Goal: Task Accomplishment & Management: Manage account settings

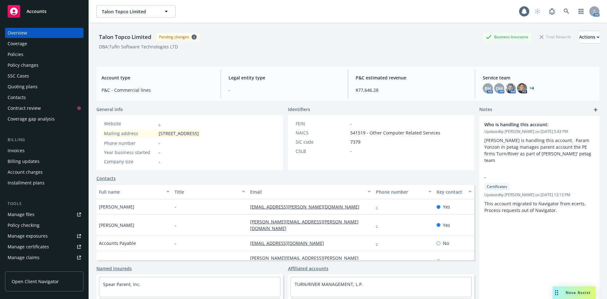
click at [46, 31] on div "Overview" at bounding box center [44, 33] width 73 height 10
click at [29, 14] on span "Accounts" at bounding box center [37, 11] width 20 height 5
click at [29, 13] on div "Accounts Overview Coverage Policies Policy changes SSC Cases Quoting plans Cont…" at bounding box center [303, 149] width 607 height 299
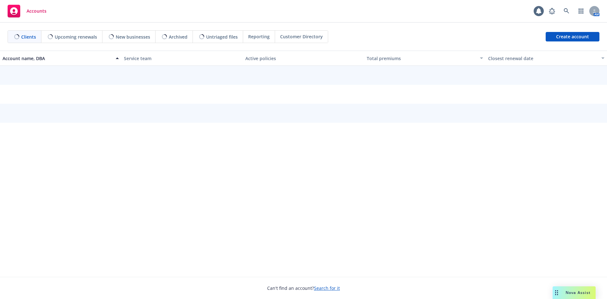
click at [35, 9] on span "Accounts" at bounding box center [37, 11] width 20 height 5
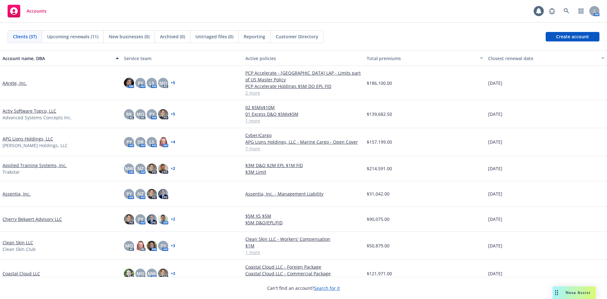
click at [24, 12] on div "Accounts" at bounding box center [27, 11] width 39 height 13
click at [571, 10] on link at bounding box center [566, 11] width 13 height 13
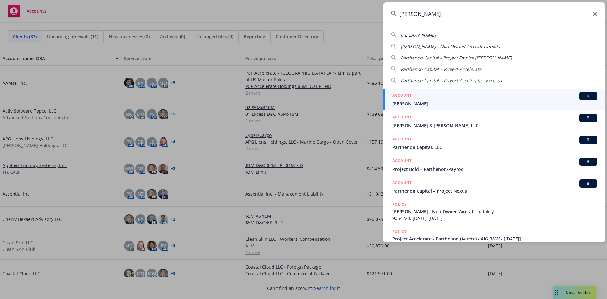
click at [466, 68] on span "Parthenon Capital – Project Accelerate" at bounding box center [440, 69] width 81 height 6
type input "Parthenon Capital – Project Accelerate"
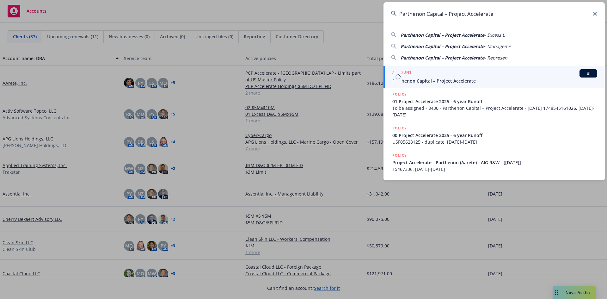
click at [439, 78] on span "Parthenon Capital – Project Accelerate" at bounding box center [494, 80] width 205 height 7
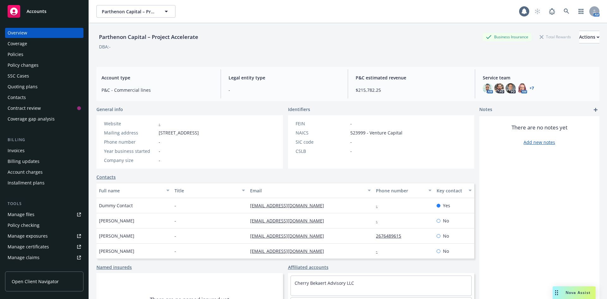
click at [529, 85] on div "AM PD PD AM + 7" at bounding box center [538, 88] width 112 height 10
click at [529, 88] on link "+ 7" at bounding box center [531, 88] width 4 height 4
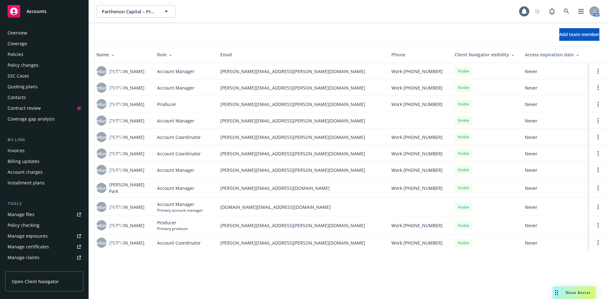
scroll to position [124, 0]
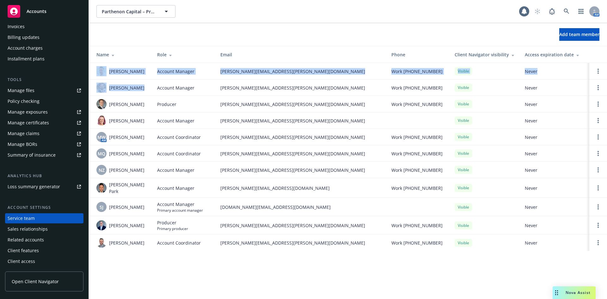
drag, startPoint x: 107, startPoint y: 71, endPoint x: 145, endPoint y: 83, distance: 40.1
click at [146, 82] on tbody "[PERSON_NAME] Account Manager [PERSON_NAME][EMAIL_ADDRESS][PERSON_NAME][DOMAIN_…" at bounding box center [348, 157] width 518 height 188
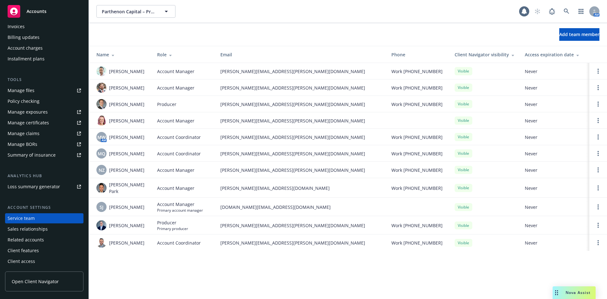
click at [138, 108] on div "[PERSON_NAME]" at bounding box center [121, 104] width 51 height 10
click at [568, 34] on span "Add team member" at bounding box center [579, 34] width 40 height 6
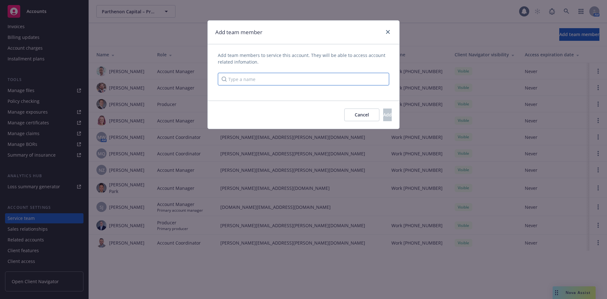
click at [277, 79] on input "Type a name" at bounding box center [303, 79] width 171 height 13
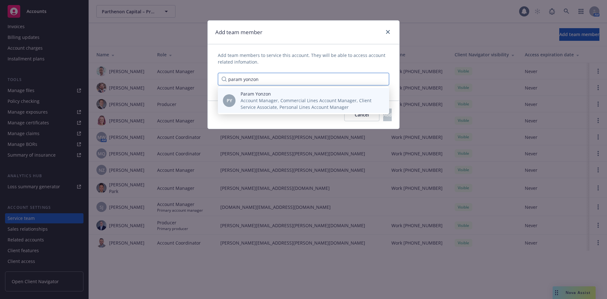
type input "param yonzon"
click at [281, 108] on span "Account Manager, Commercial Lines Account Manager, Client Service Associate, Pe…" at bounding box center [309, 103] width 138 height 13
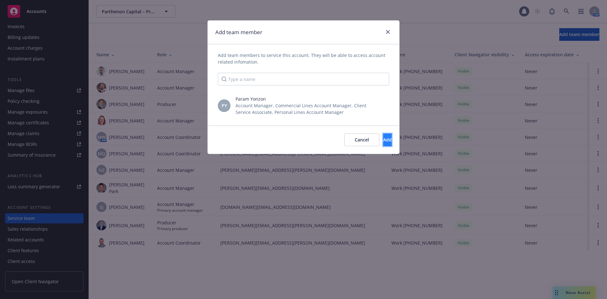
click at [383, 141] on span "Add" at bounding box center [387, 139] width 9 height 6
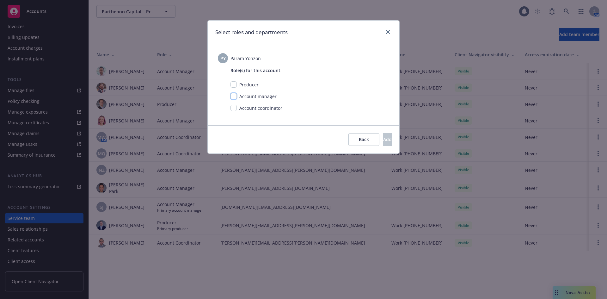
click at [234, 97] on input "checkbox" at bounding box center [233, 96] width 6 height 6
checkbox input "true"
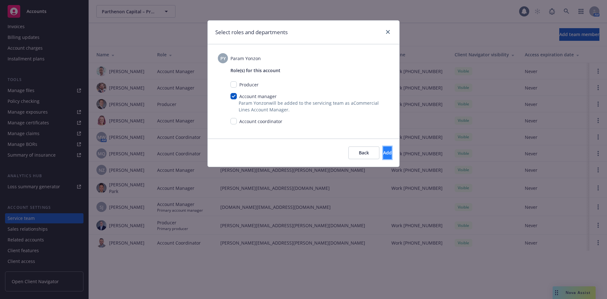
click at [383, 153] on button "Add" at bounding box center [387, 152] width 9 height 13
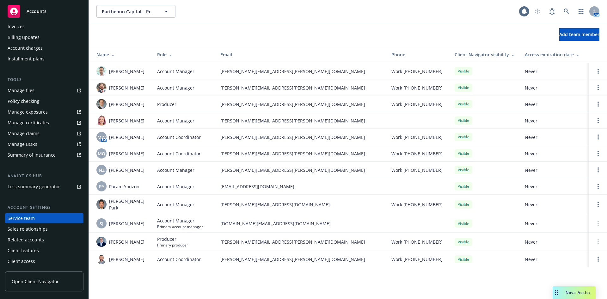
drag, startPoint x: 535, startPoint y: 89, endPoint x: 585, endPoint y: 87, distance: 50.9
click at [41, 142] on link "Manage BORs" at bounding box center [44, 144] width 78 height 10
click at [47, 27] on div "Invoices" at bounding box center [44, 26] width 73 height 10
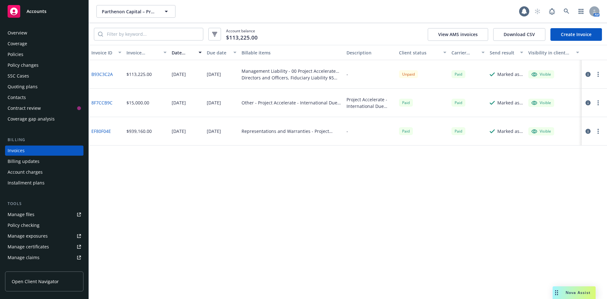
click at [323, 76] on div "Directors and Officers, Fiduciary Liability $5M excess of $5M - 01 Project Acce…" at bounding box center [291, 77] width 100 height 7
click at [588, 74] on icon "button" at bounding box center [587, 74] width 5 height 5
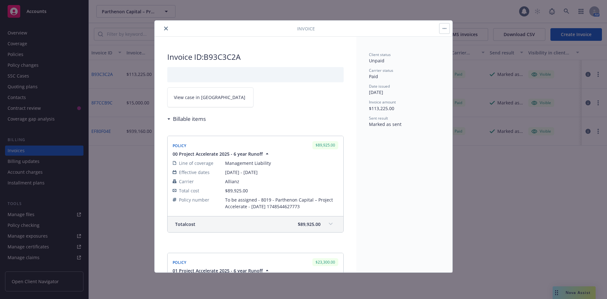
click at [167, 27] on icon "close" at bounding box center [166, 29] width 4 height 4
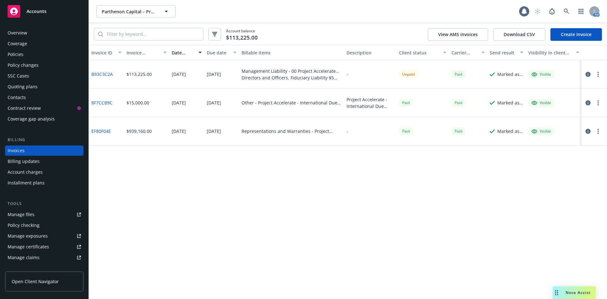
click at [29, 51] on div "Policies" at bounding box center [44, 54] width 73 height 10
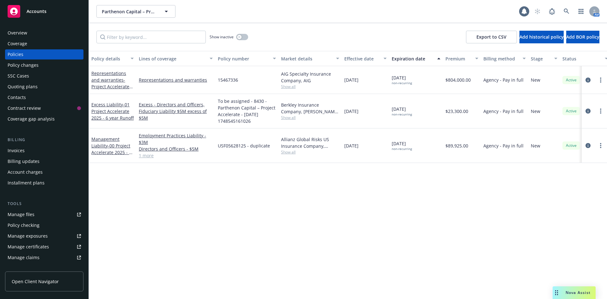
scroll to position [0, 92]
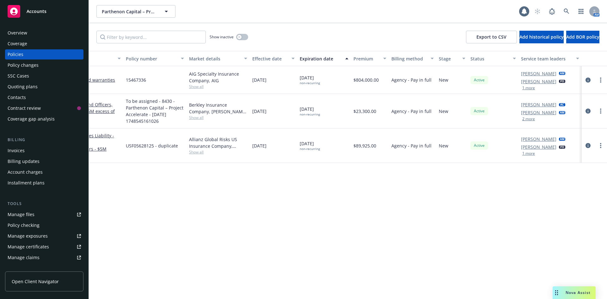
drag, startPoint x: 274, startPoint y: 194, endPoint x: 449, endPoint y: 183, distance: 174.7
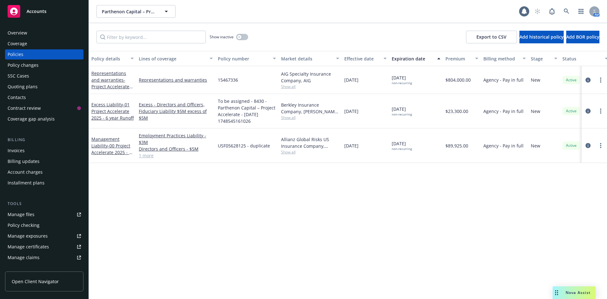
drag, startPoint x: 435, startPoint y: 187, endPoint x: 158, endPoint y: 180, distance: 277.8
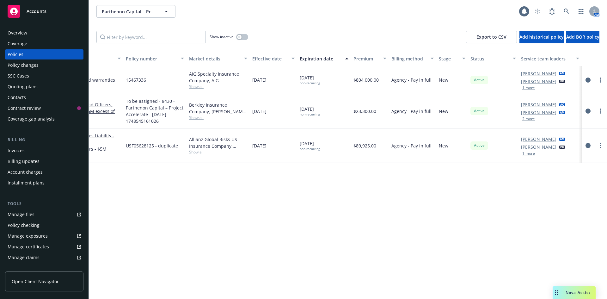
drag, startPoint x: 302, startPoint y: 195, endPoint x: 396, endPoint y: 195, distance: 93.8
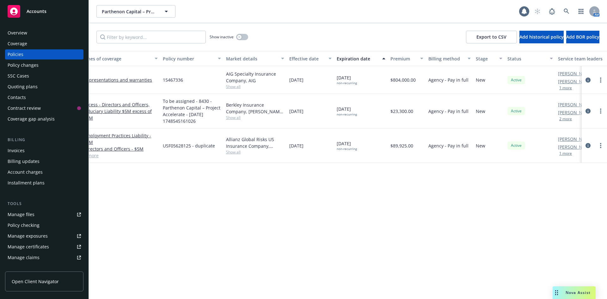
scroll to position [0, 0]
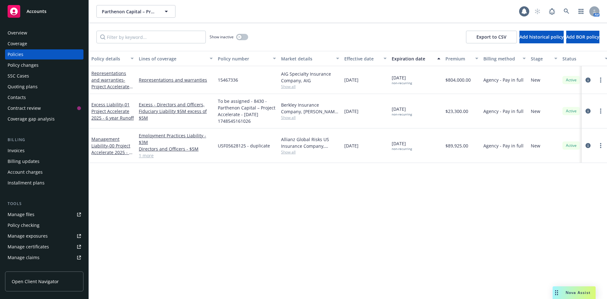
drag, startPoint x: 298, startPoint y: 191, endPoint x: 162, endPoint y: 159, distance: 139.1
click at [167, 8] on icon "button" at bounding box center [166, 12] width 8 height 8
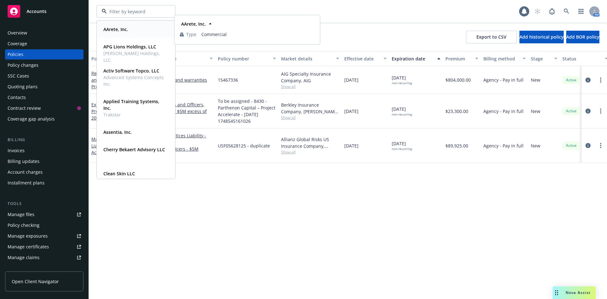
click at [227, 15] on div "AArete, Inc. Type Commercial" at bounding box center [246, 29] width 145 height 29
click at [42, 33] on div "Overview" at bounding box center [44, 33] width 73 height 10
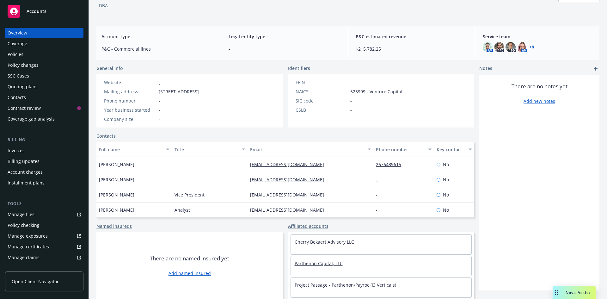
click at [326, 262] on link "Parthenon Capital, LLC" at bounding box center [318, 263] width 48 height 6
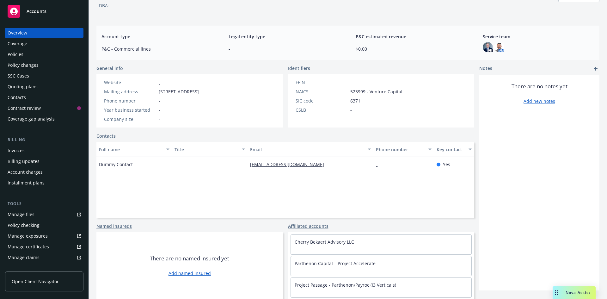
click at [32, 52] on div "Policies" at bounding box center [44, 54] width 73 height 10
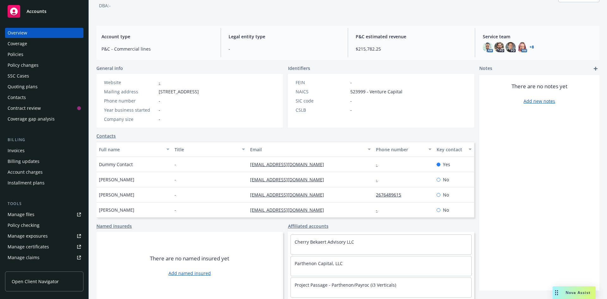
scroll to position [48, 0]
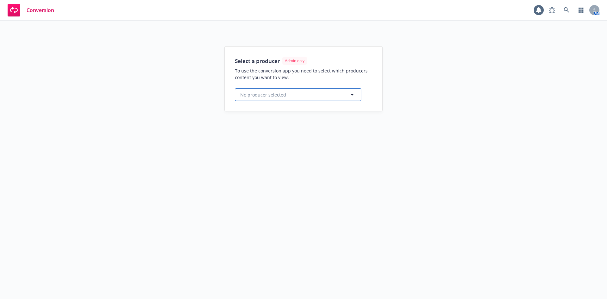
click at [311, 92] on button "No producer selected" at bounding box center [298, 94] width 126 height 13
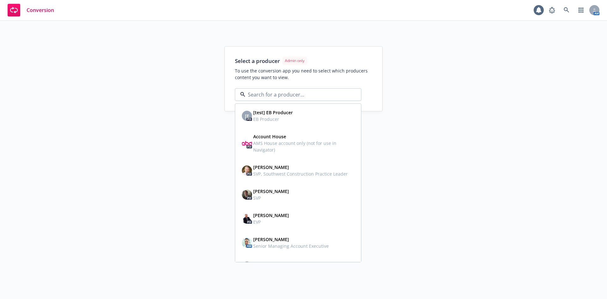
drag, startPoint x: 393, startPoint y: 52, endPoint x: 371, endPoint y: 45, distance: 23.0
click at [392, 52] on div "Select a producer Admin only To use the conversion app you need to select which…" at bounding box center [303, 78] width 556 height 65
